Goal: Information Seeking & Learning: Find specific fact

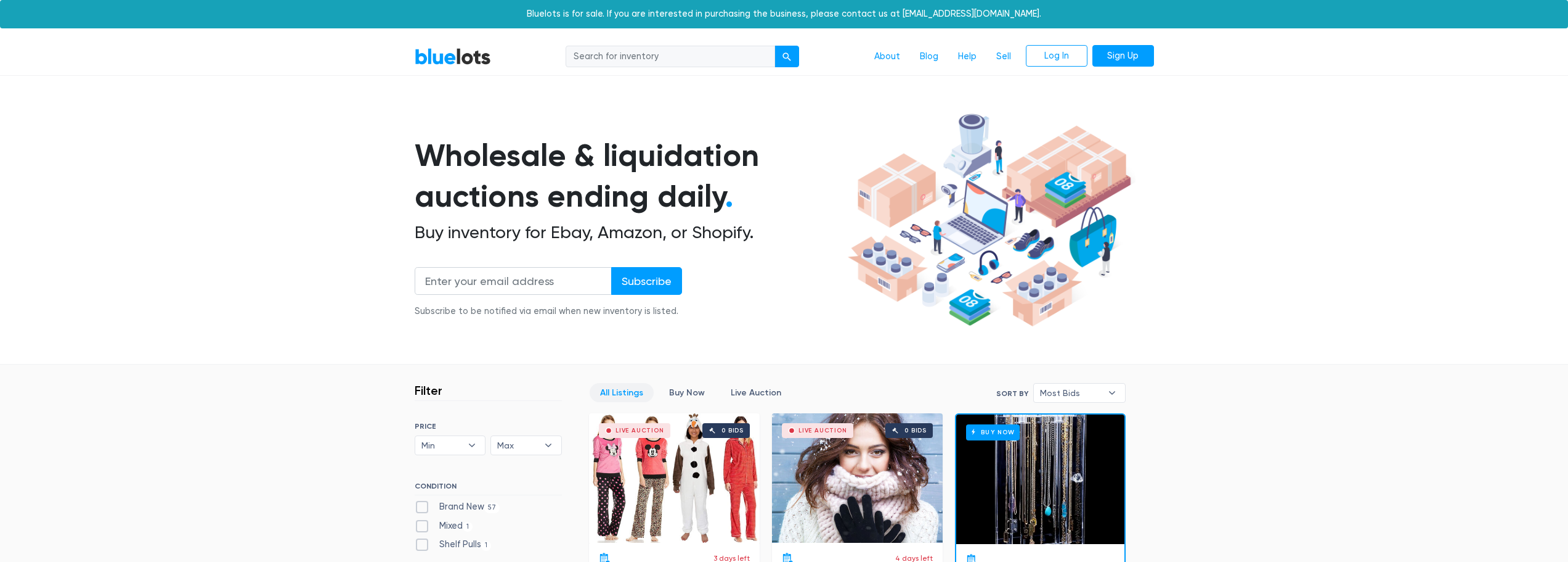
click at [622, 60] on input "search" at bounding box center [670, 56] width 209 height 23
type input "a"
type input "spartan camera"
click at [775, 45] on button "submit" at bounding box center [786, 56] width 25 height 23
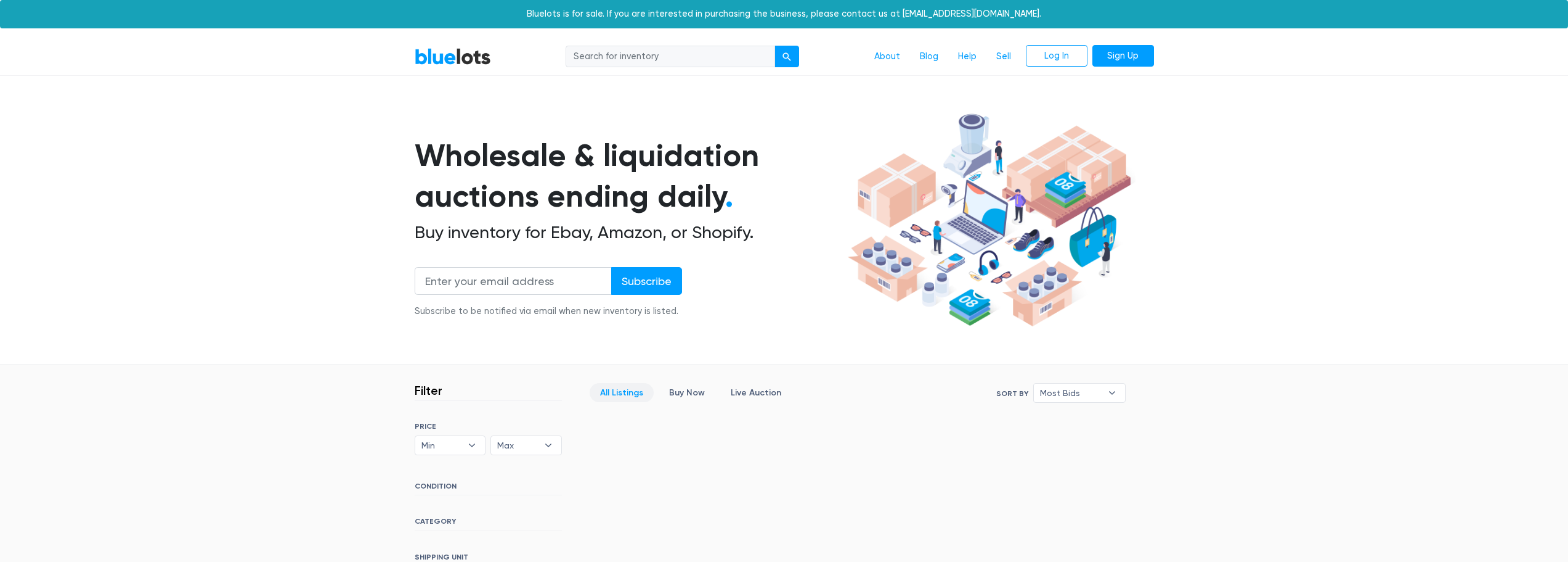
click at [695, 57] on input "search" at bounding box center [670, 56] width 209 height 23
type input "spartan camera"
click at [775, 45] on button "submit" at bounding box center [786, 56] width 25 height 23
